Goal: Task Accomplishment & Management: Manage account settings

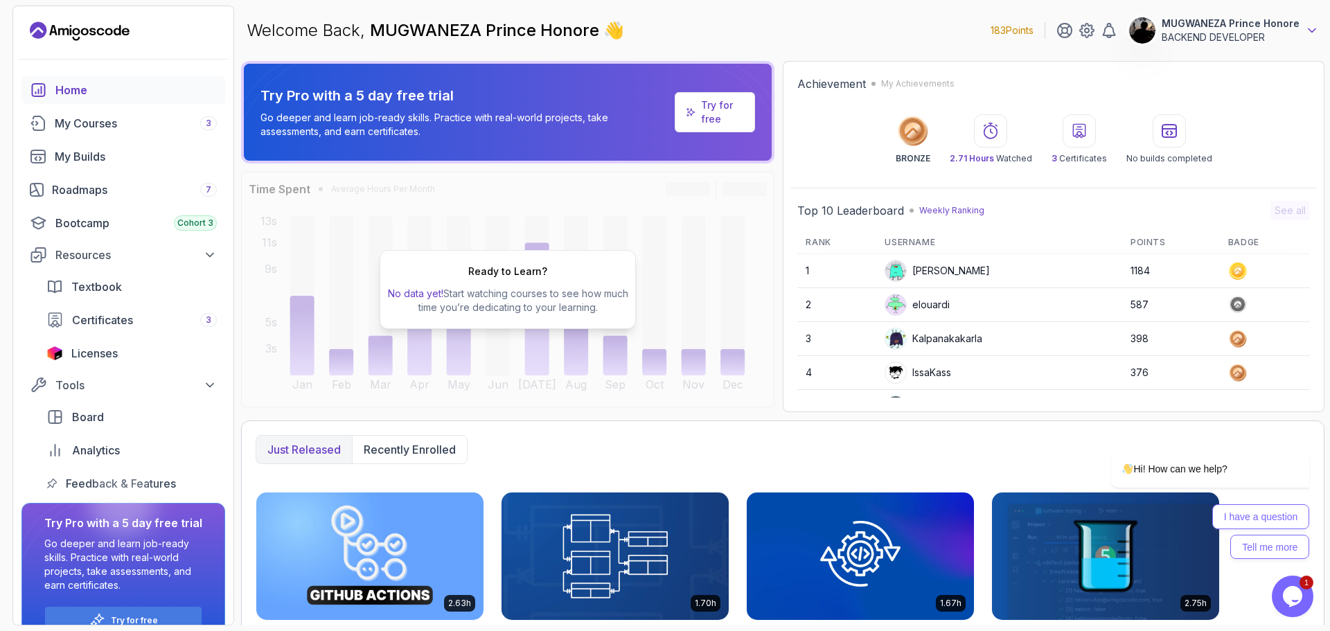
click at [1312, 28] on icon at bounding box center [1312, 31] width 14 height 14
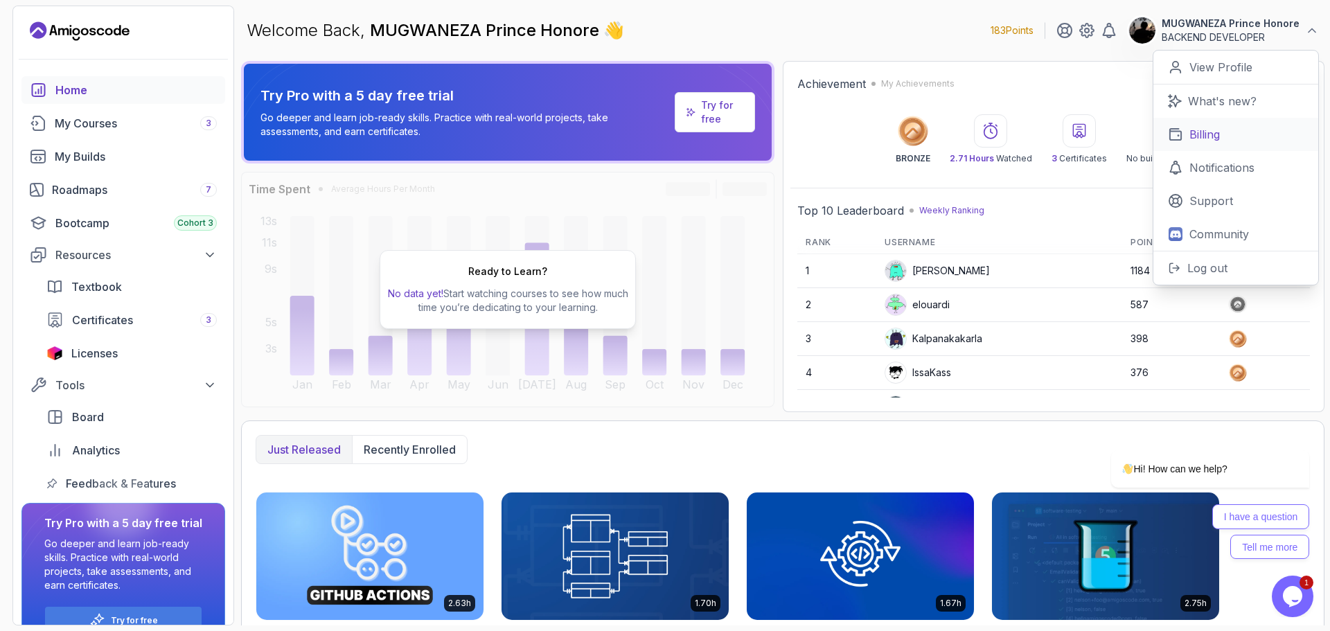
click at [1213, 134] on p "Billing" at bounding box center [1204, 134] width 30 height 17
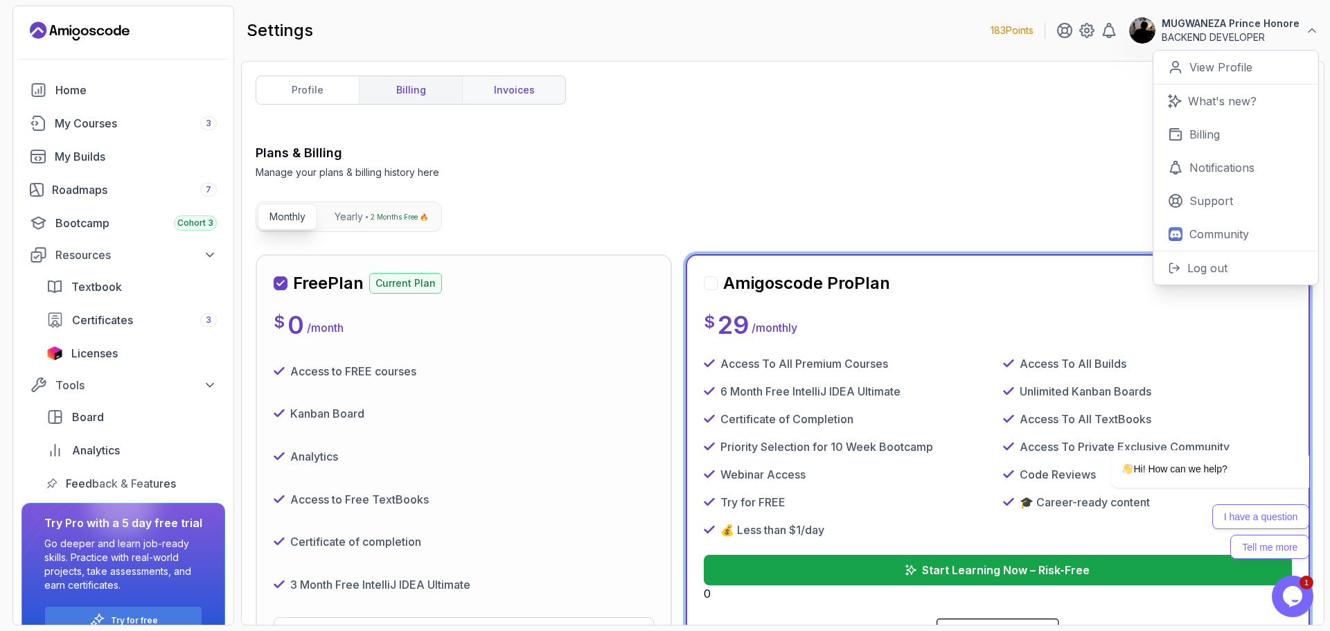
click at [517, 100] on link "invoices" at bounding box center [513, 90] width 103 height 28
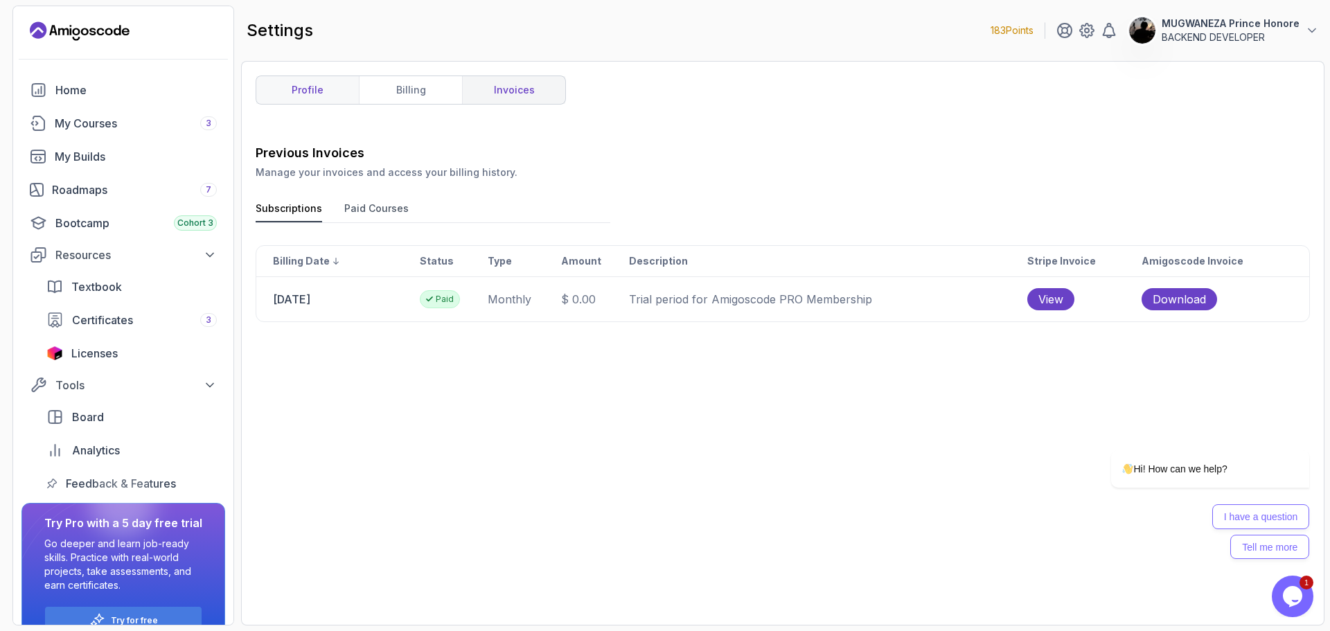
click at [332, 103] on link "profile" at bounding box center [307, 90] width 103 height 28
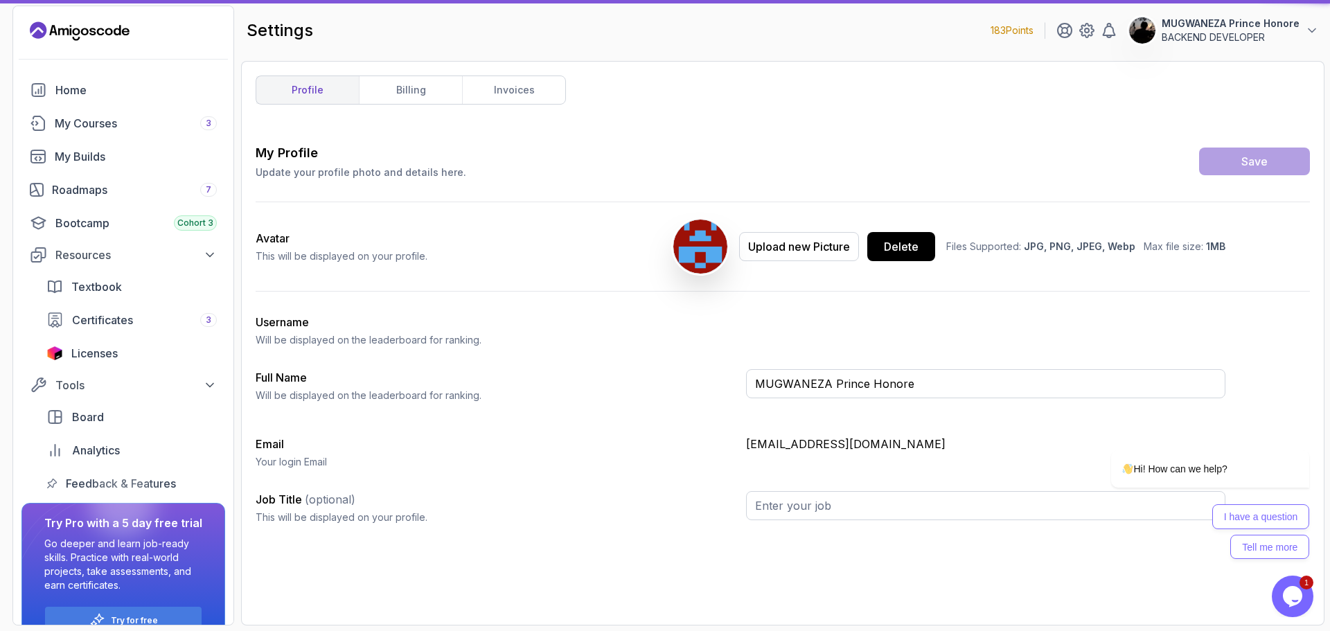
type input "BACKEND DEVELOPER"
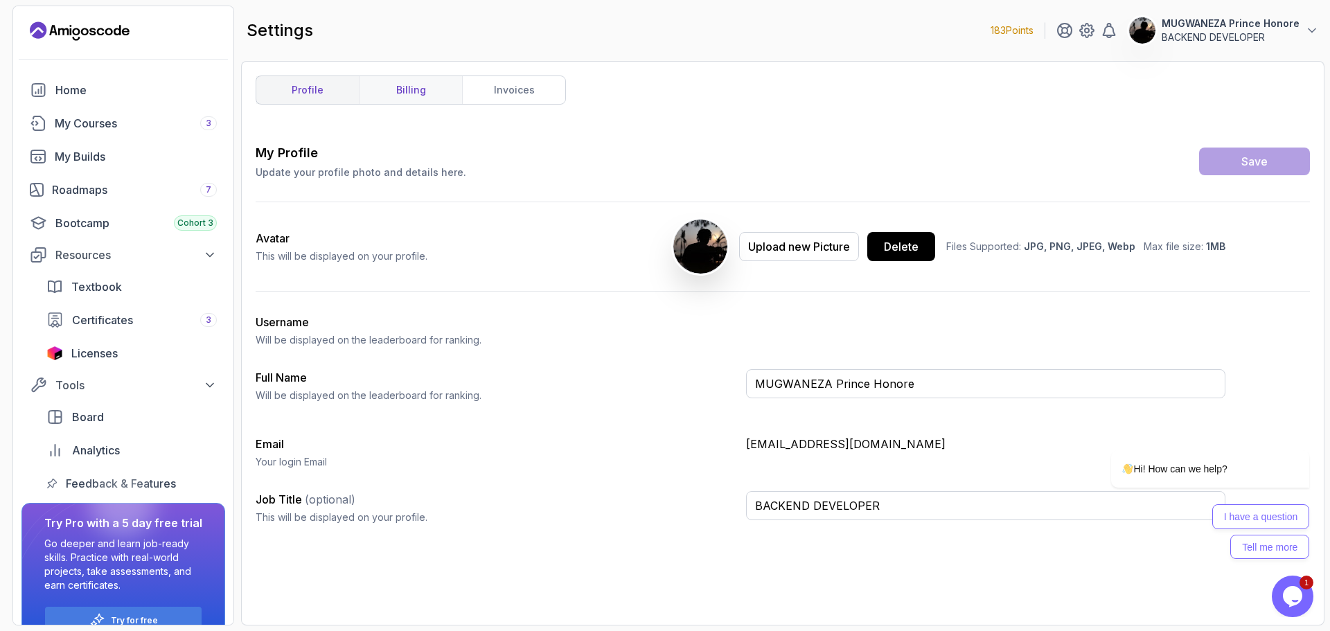
click at [441, 92] on link "billing" at bounding box center [410, 90] width 103 height 28
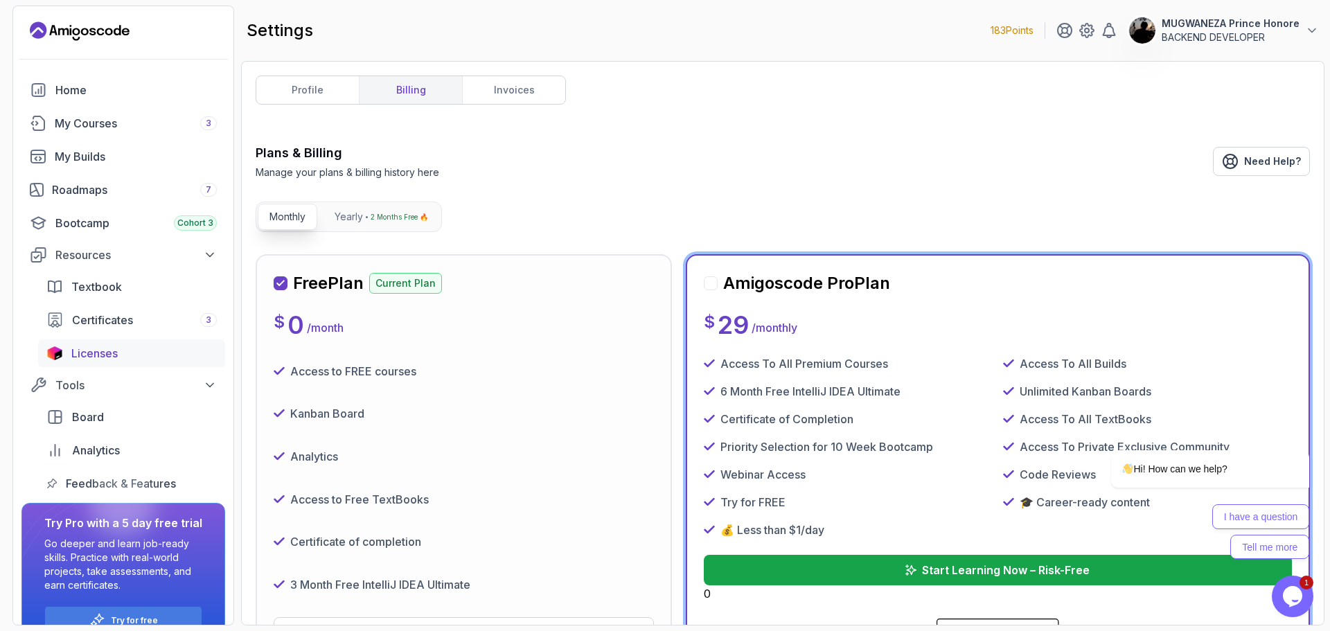
click at [103, 349] on span "Licenses" at bounding box center [94, 353] width 46 height 17
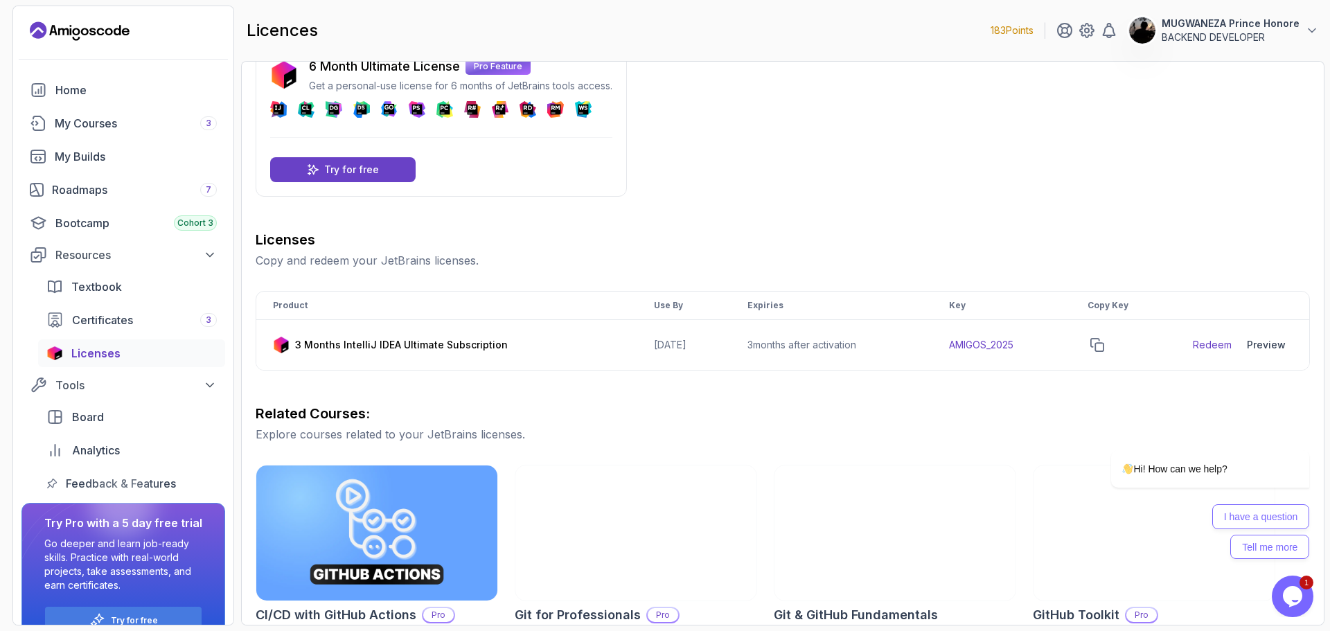
scroll to position [34, 0]
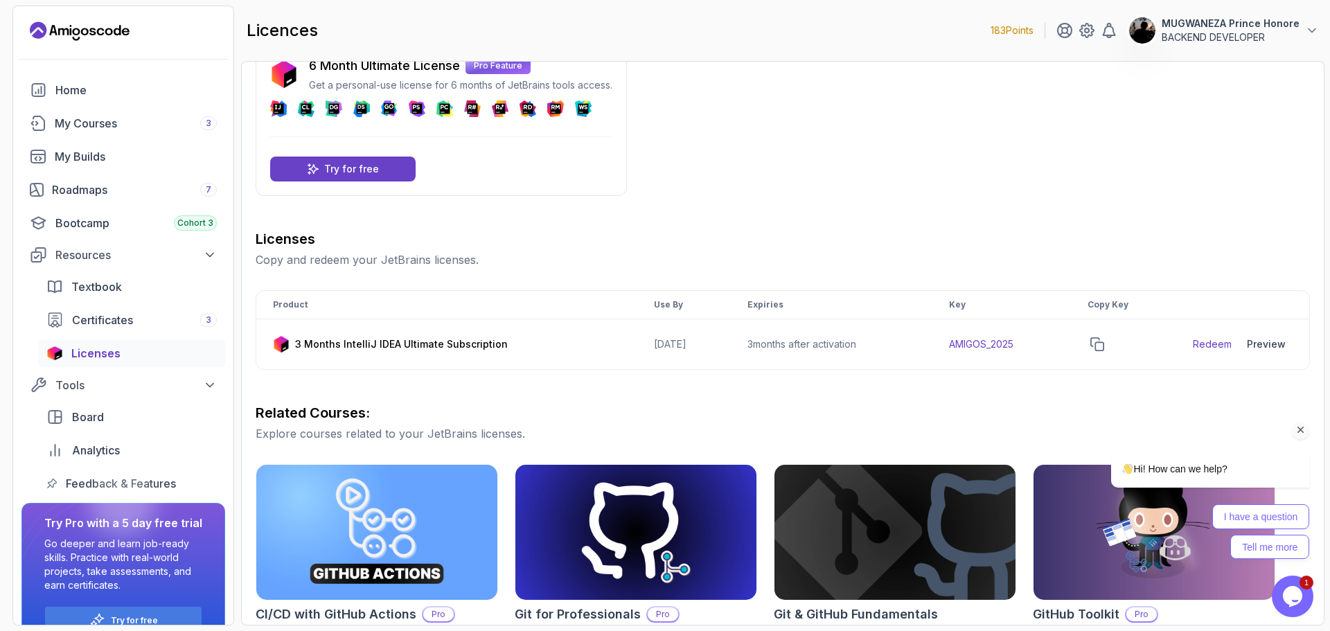
click at [1110, 344] on div "Hi! How can we help? I have a question Tell me more" at bounding box center [1191, 452] width 249 height 228
click at [1107, 344] on div "Hi! How can we help? I have a question Tell me more" at bounding box center [1191, 452] width 249 height 228
drag, startPoint x: 979, startPoint y: 343, endPoint x: 963, endPoint y: 352, distance: 18.9
click at [963, 352] on td "AMIGOS_2025" at bounding box center [1001, 344] width 139 height 51
drag, startPoint x: 958, startPoint y: 344, endPoint x: 1024, endPoint y: 344, distance: 65.8
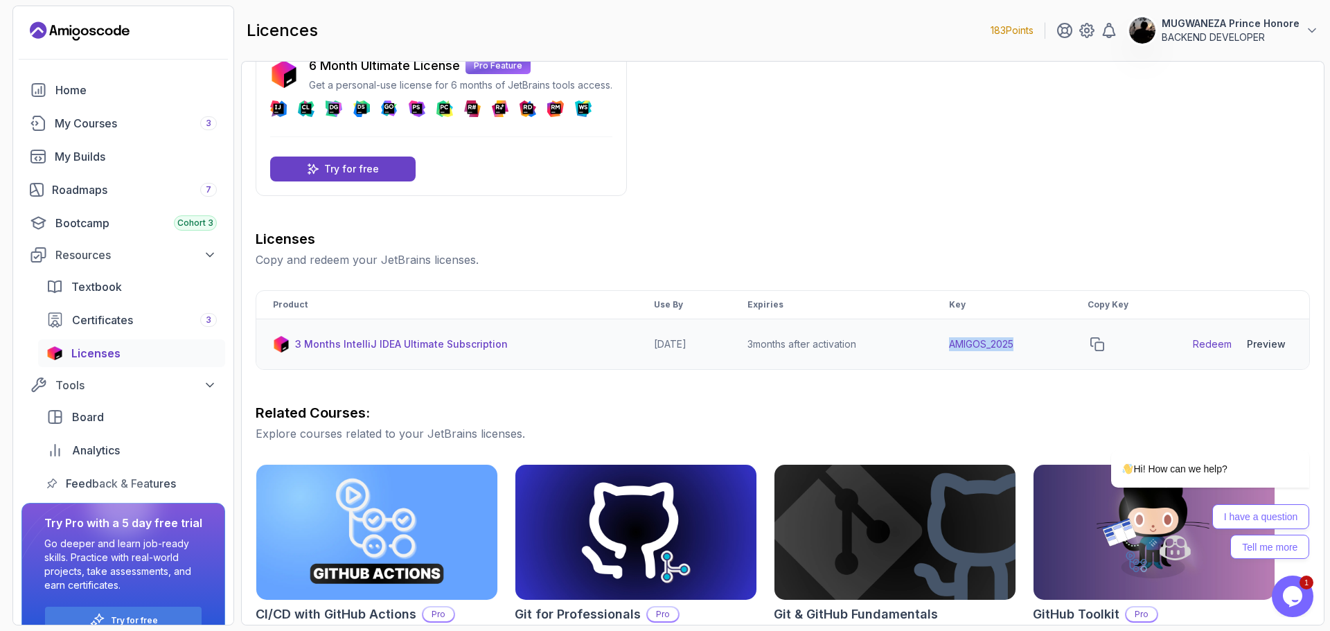
click at [1024, 344] on td "AMIGOS_2025" at bounding box center [1001, 344] width 139 height 51
copy td "AMIGOS_2025"
click at [1270, 341] on div "Hi! How can we help? I have a question Tell me more" at bounding box center [1191, 452] width 249 height 228
click at [1263, 343] on div "Hi! How can we help? I have a question Tell me more" at bounding box center [1191, 452] width 249 height 228
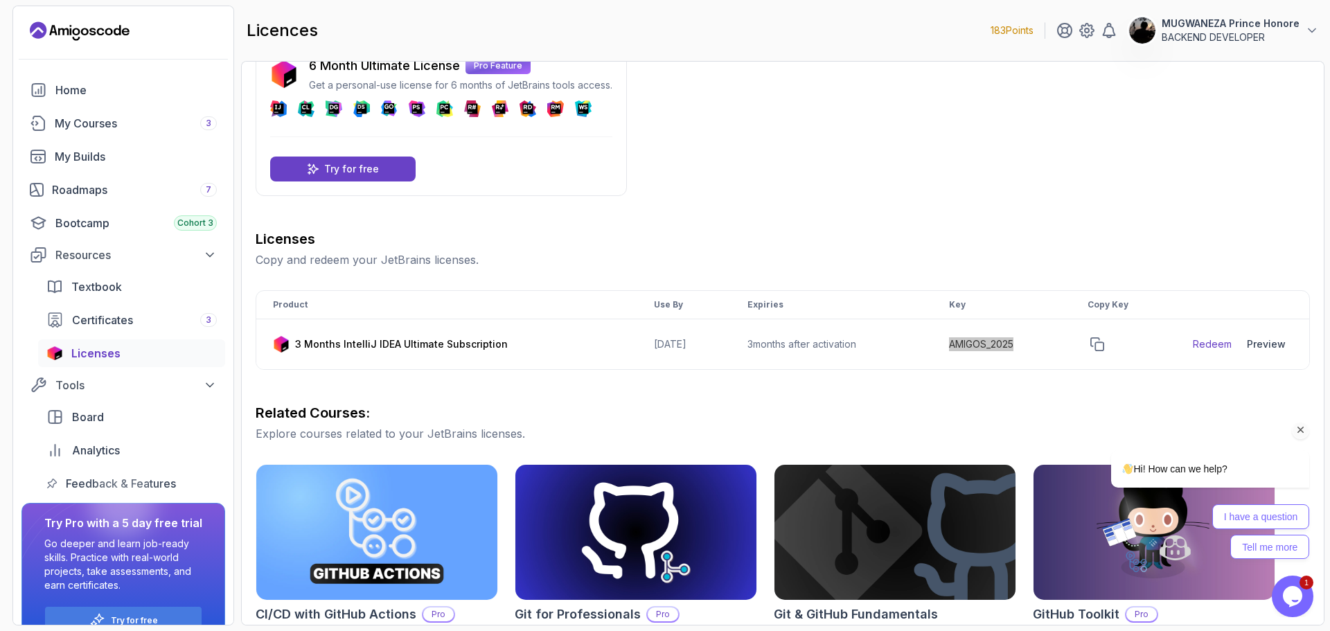
click at [1263, 343] on div "Hi! How can we help? I have a question Tell me more" at bounding box center [1191, 452] width 249 height 228
click at [1220, 339] on link "Redeem" at bounding box center [1212, 344] width 39 height 14
click at [722, 331] on td "[DATE]" at bounding box center [684, 344] width 94 height 51
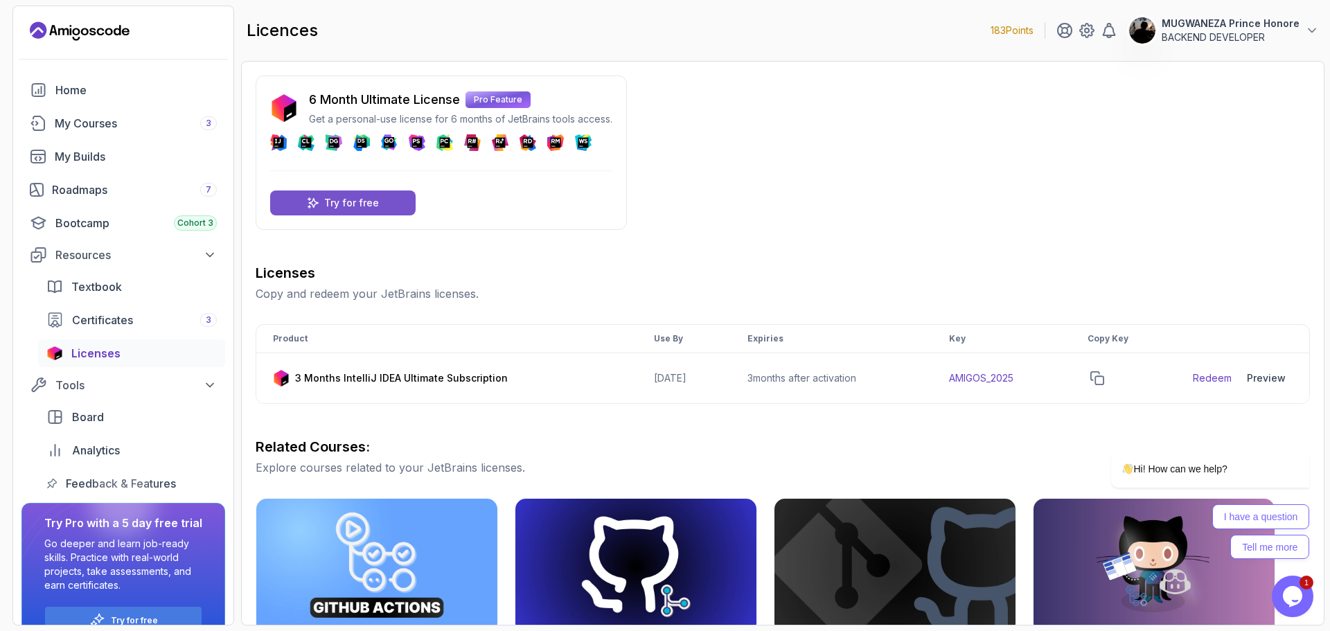
click at [373, 206] on p "Try for free" at bounding box center [351, 203] width 55 height 14
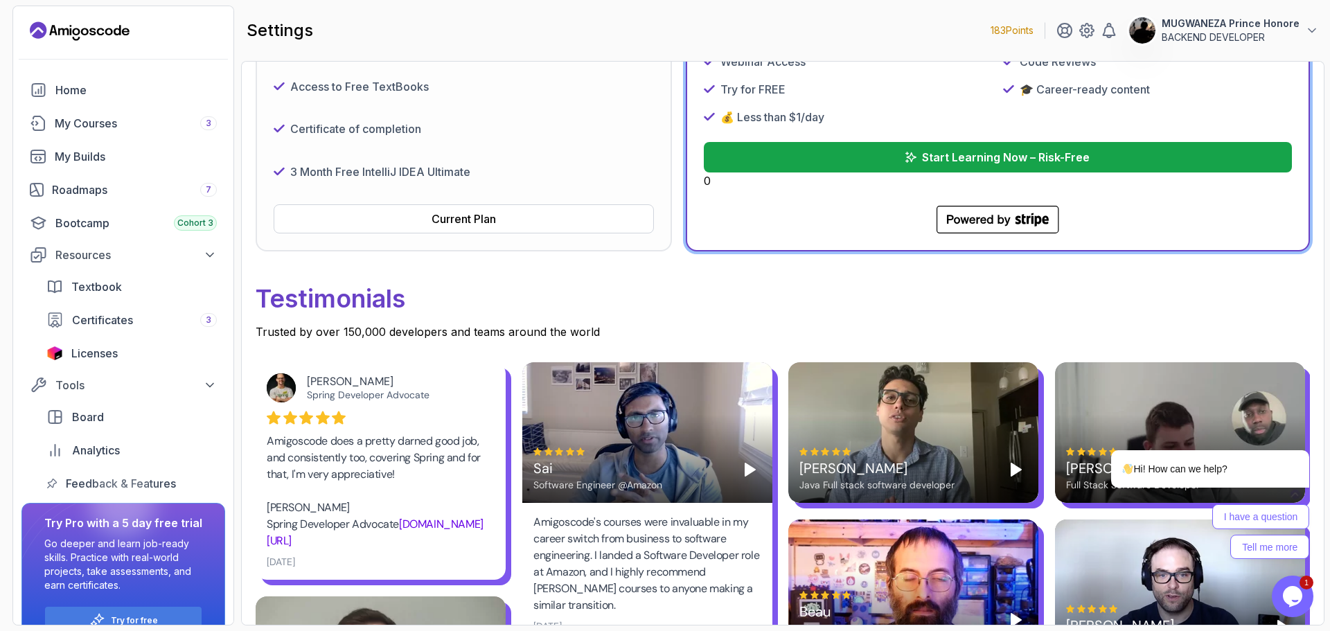
scroll to position [414, 0]
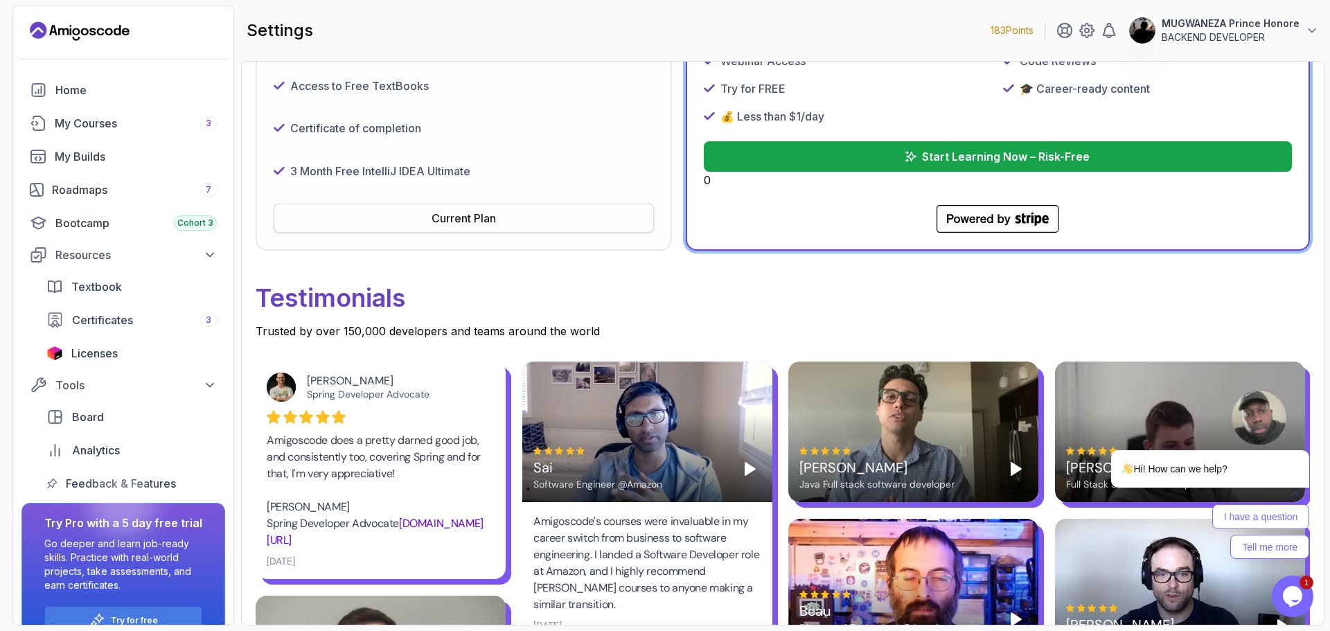
click at [496, 204] on button "Current Plan" at bounding box center [464, 218] width 380 height 29
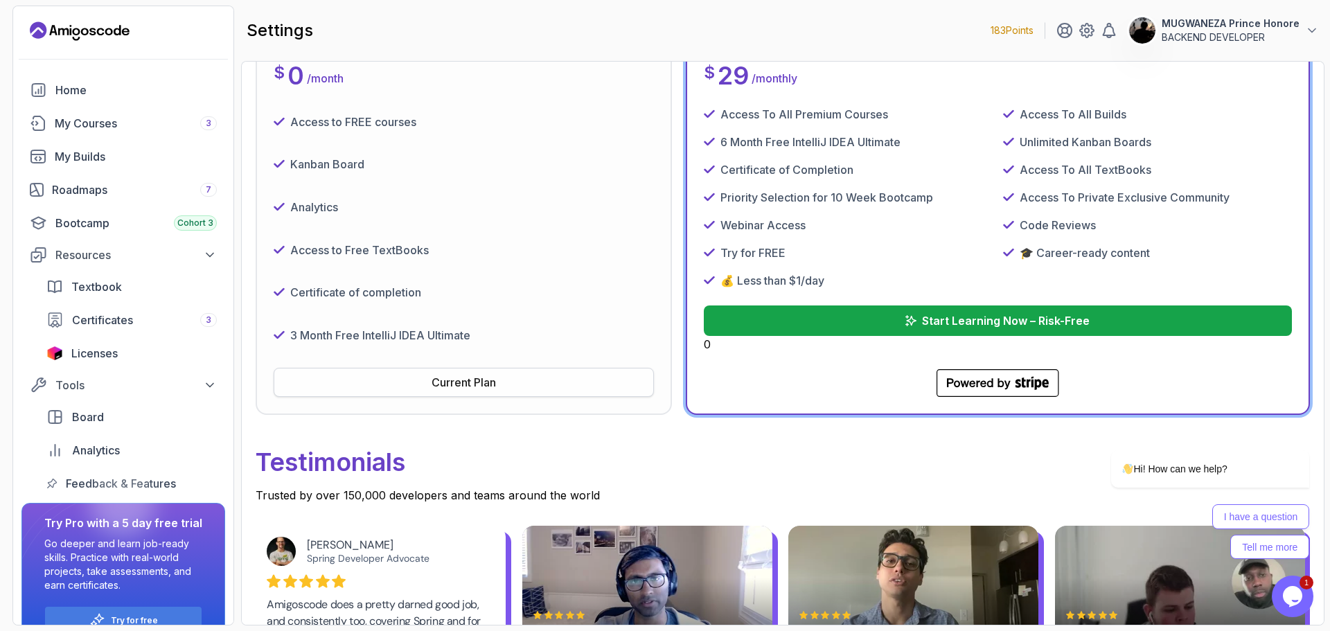
scroll to position [0, 0]
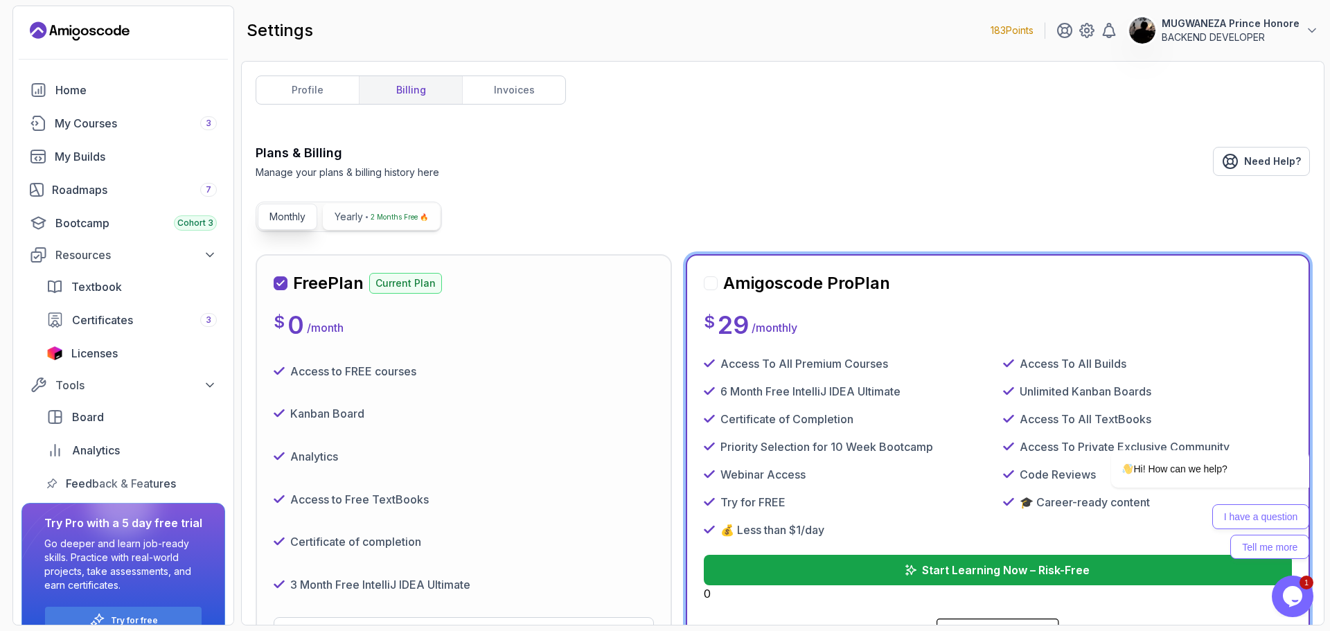
click at [416, 221] on p "2 Months Free 🔥" at bounding box center [399, 217] width 57 height 14
click at [296, 213] on p "Monthly" at bounding box center [287, 217] width 36 height 14
